Goal: Check status: Check status

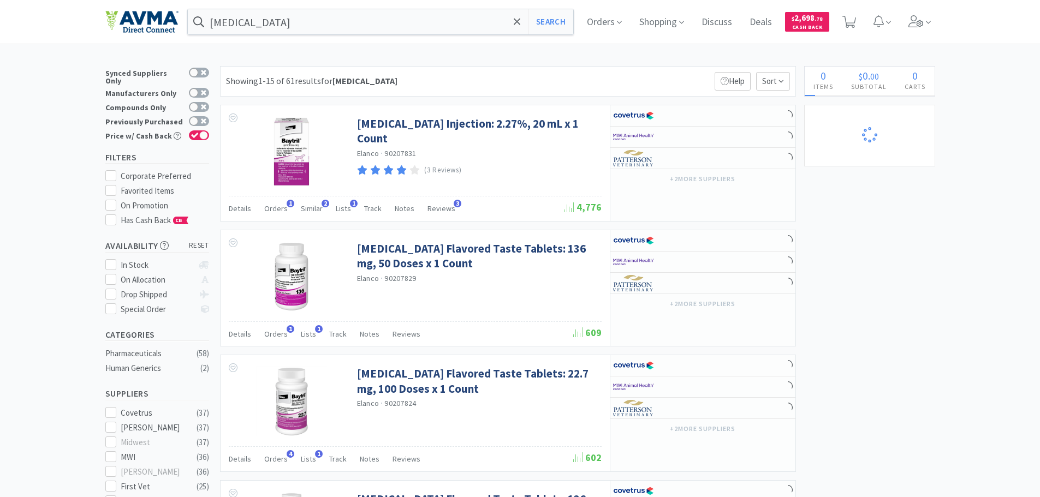
select select "12"
click at [276, 11] on input "[MEDICAL_DATA]" at bounding box center [381, 21] width 386 height 25
select select "1"
select select "8"
select select "2"
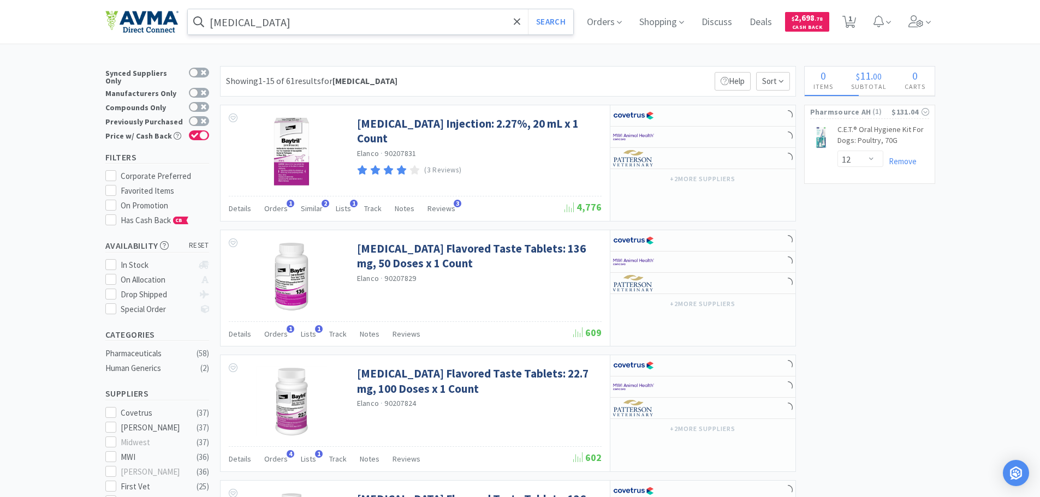
select select "2"
select select "17"
select select "11"
select select "2"
select select "1"
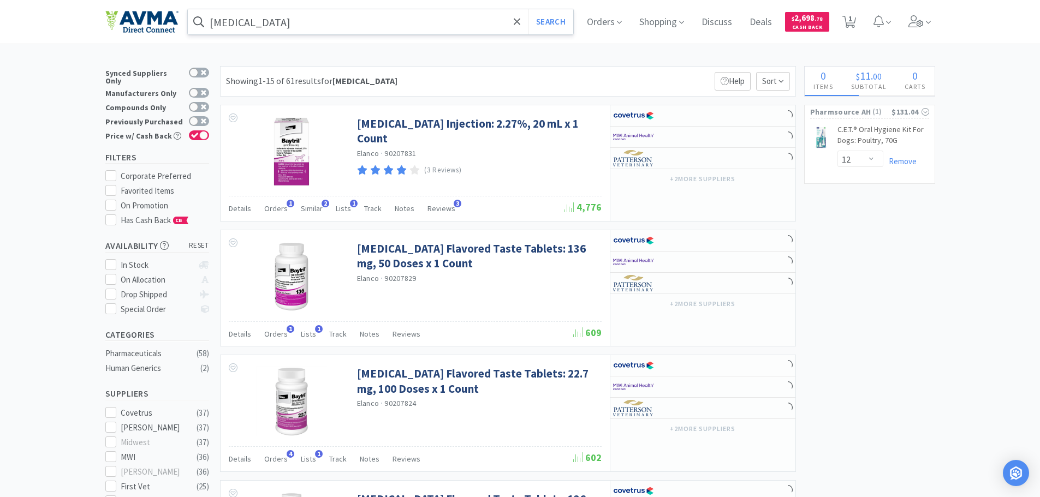
select select "1"
select select "4"
select select "1"
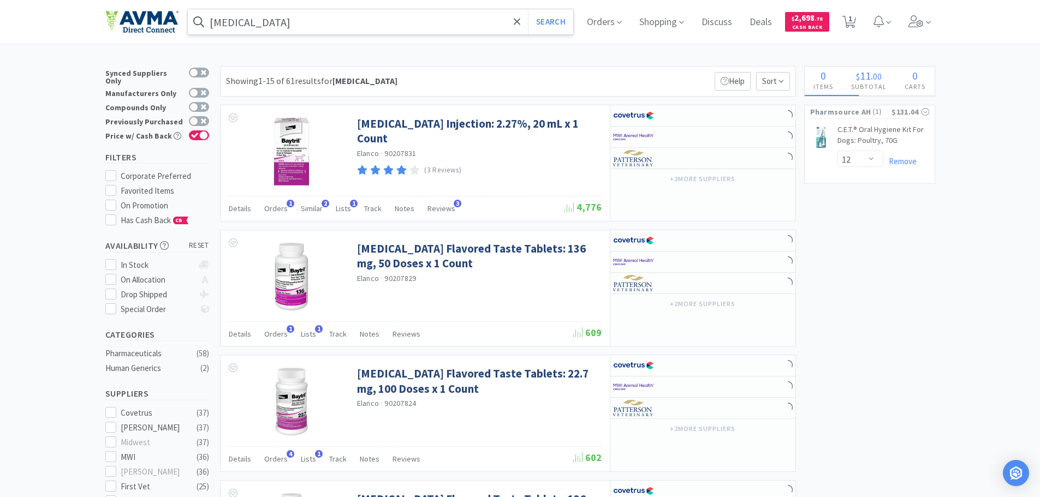
select select "1"
select select "7"
select select "1"
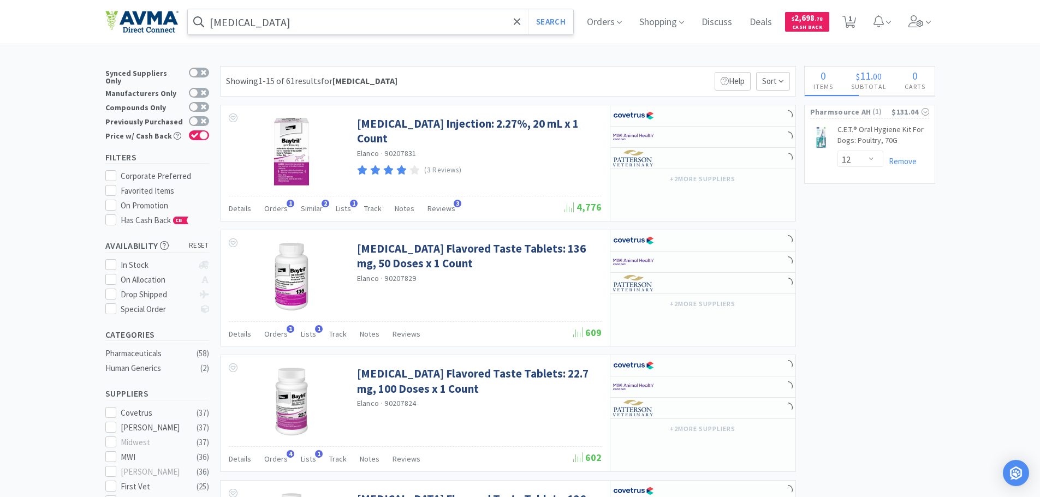
select select "45"
select select "2"
select select "3"
select select "1"
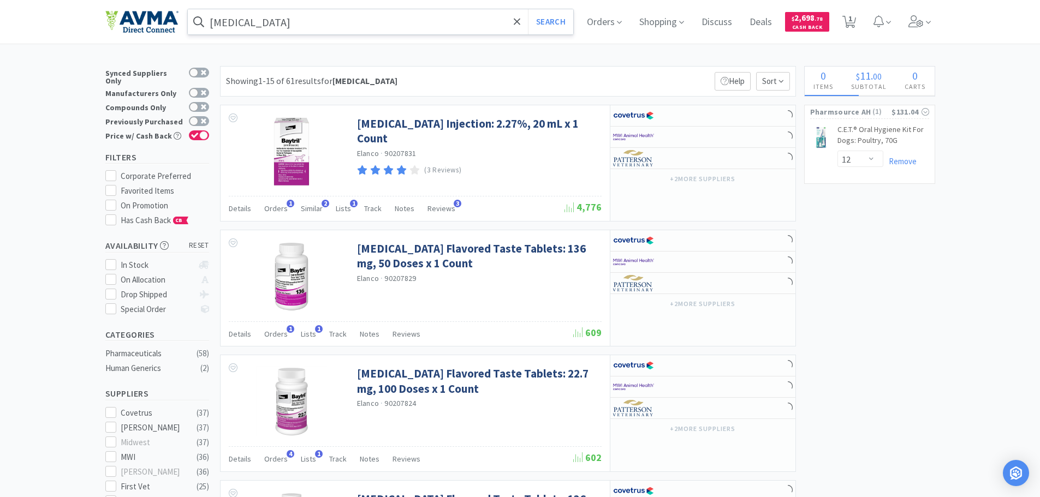
select select "3"
select select "2"
select select "3"
select select "1"
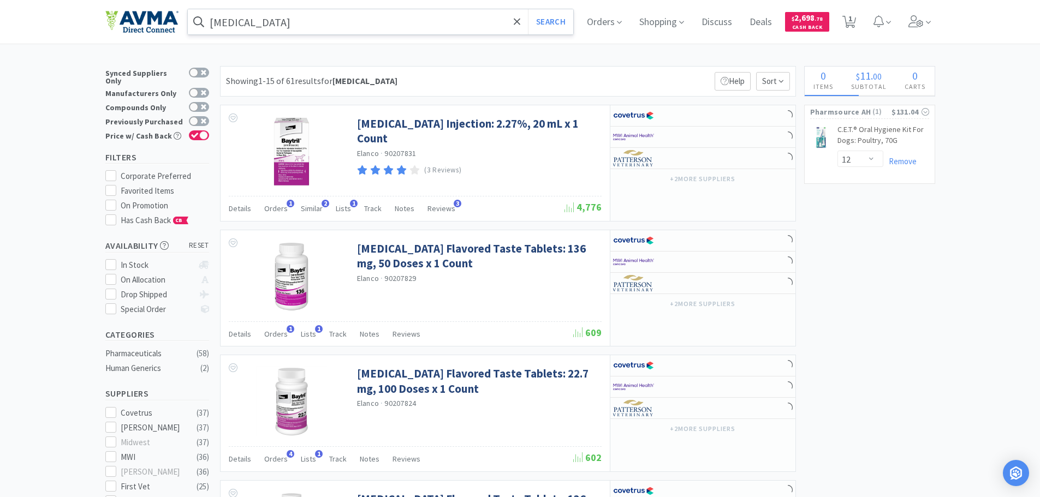
select select "60"
select select "1"
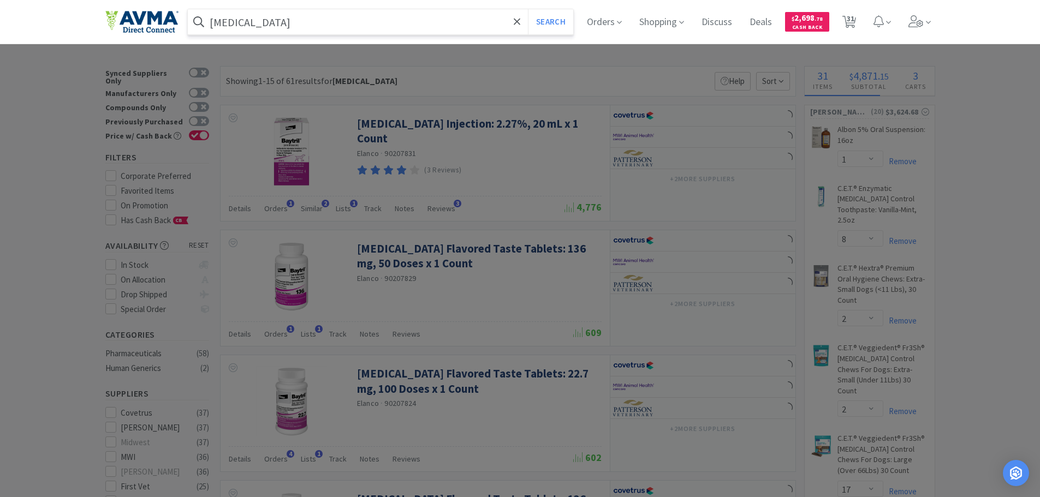
paste input "020857"
type input "020857"
click at [528, 9] on button "Search" at bounding box center [550, 21] width 45 height 25
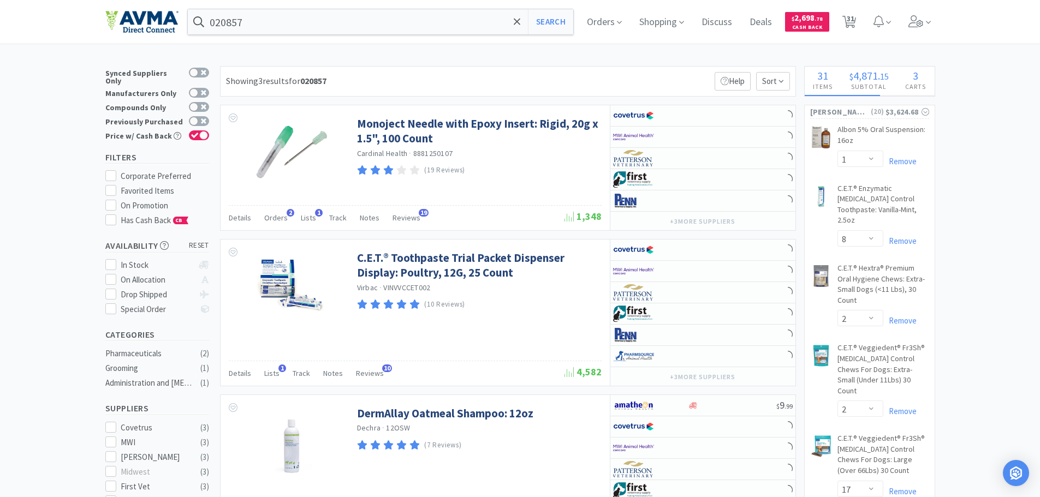
select select "4"
select select "1"
select select "5"
select select "2"
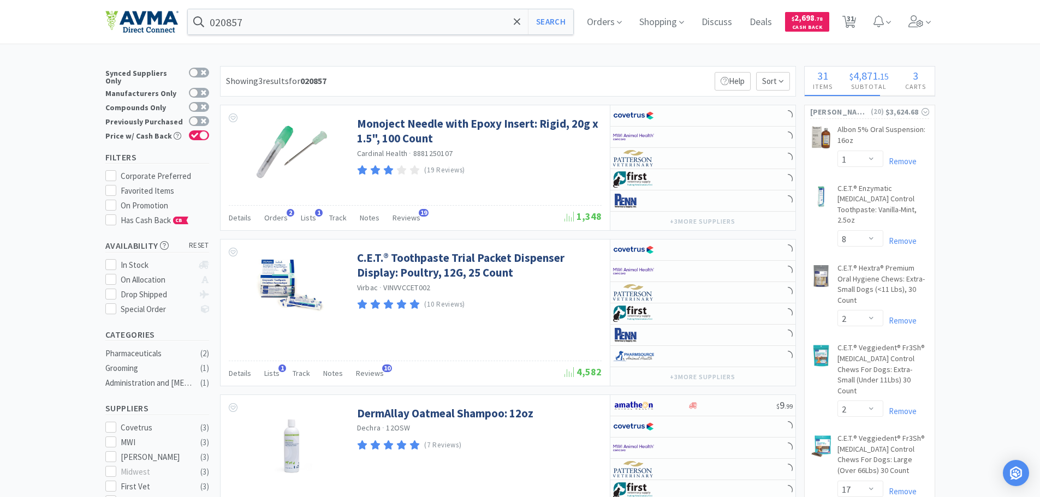
select select "5"
select select "2"
select select "1"
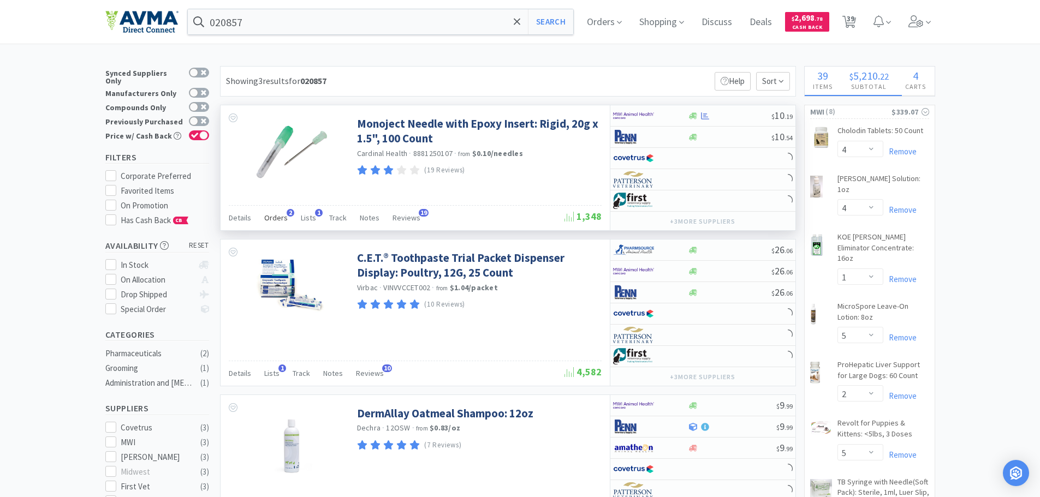
click at [278, 216] on span "Orders" at bounding box center [275, 218] width 23 height 10
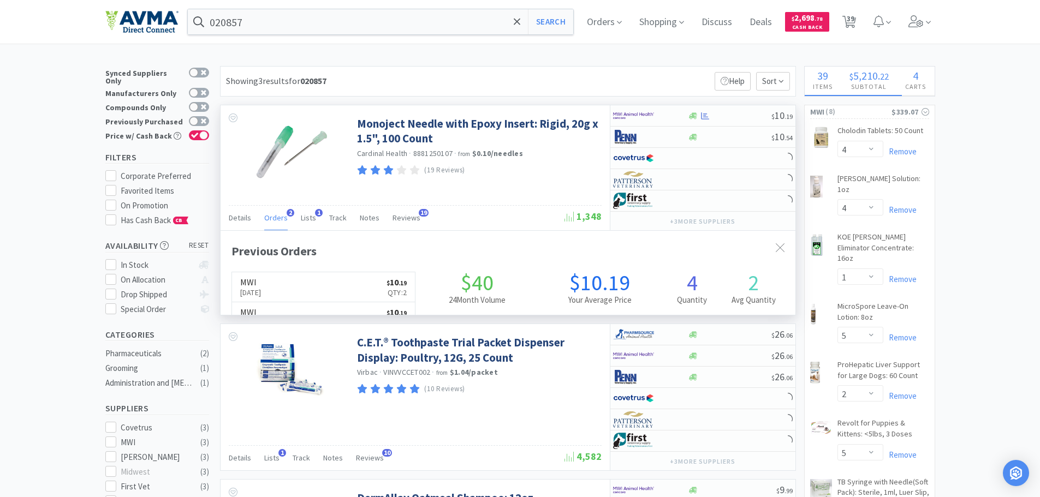
scroll to position [283, 575]
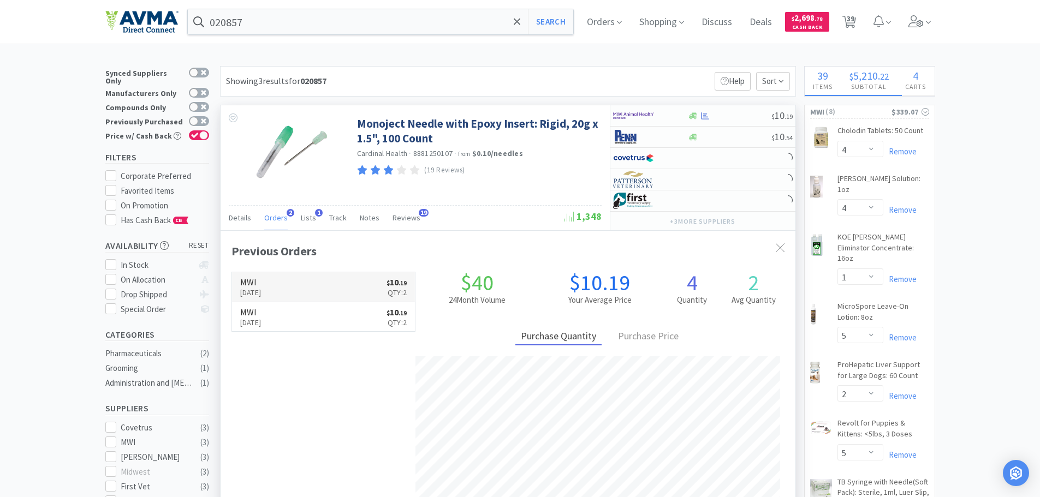
click at [300, 288] on link "MWI [DATE] $ 10 . 19 Qty: 2" at bounding box center [323, 287] width 183 height 30
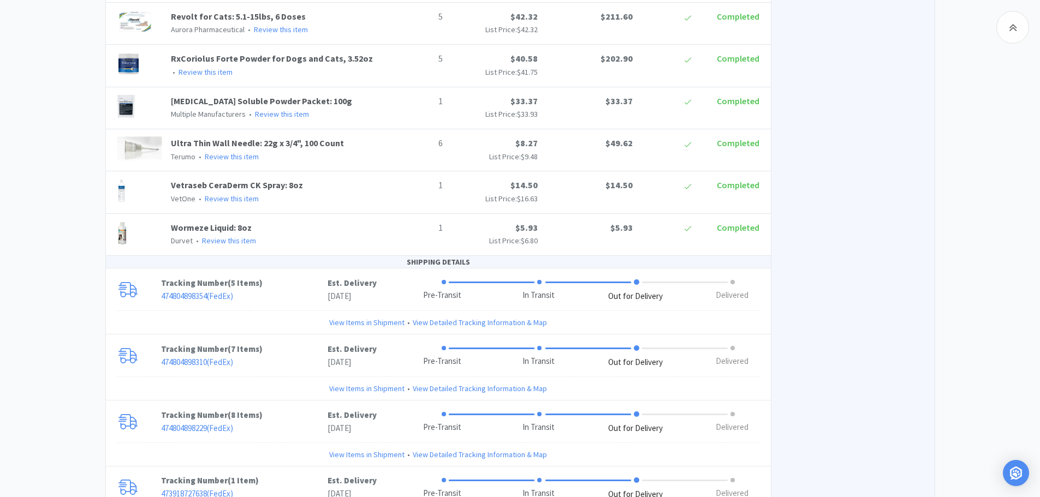
scroll to position [1047, 0]
